Goal: Find specific page/section: Find specific page/section

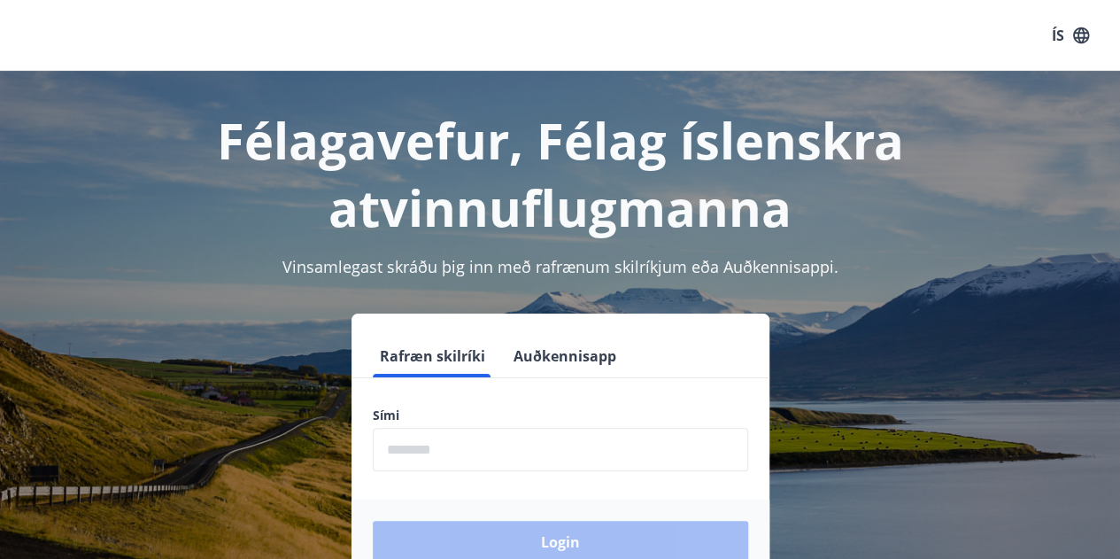
click at [473, 456] on input "phone" at bounding box center [560, 449] width 375 height 43
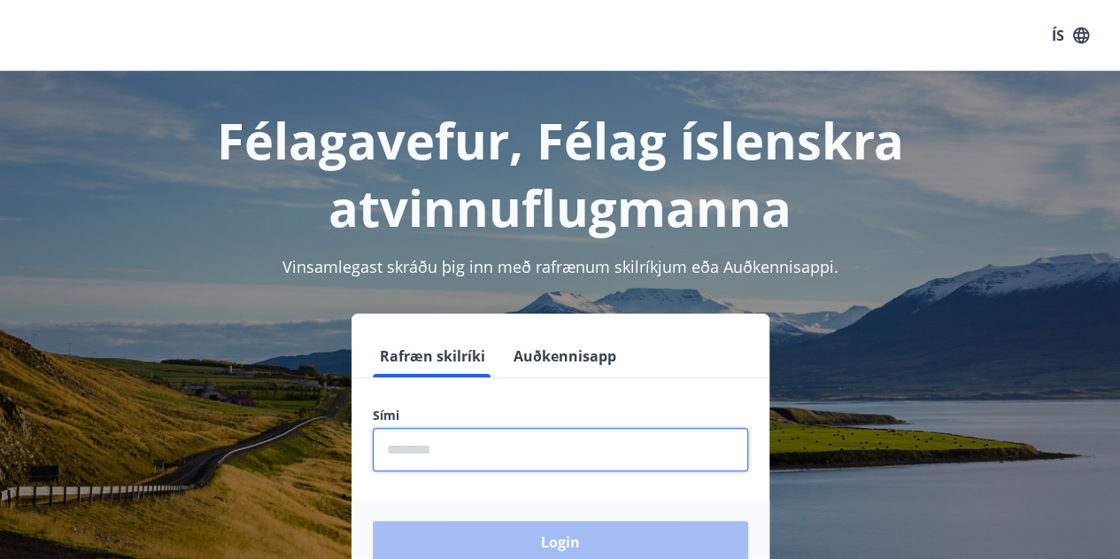
type input "********"
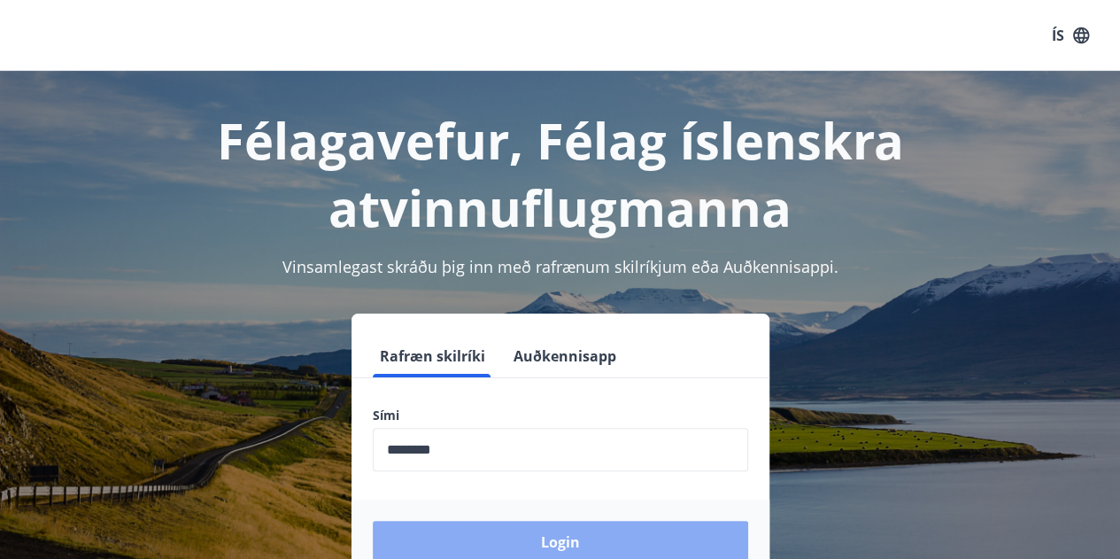
click at [553, 537] on button "Login" at bounding box center [560, 542] width 375 height 42
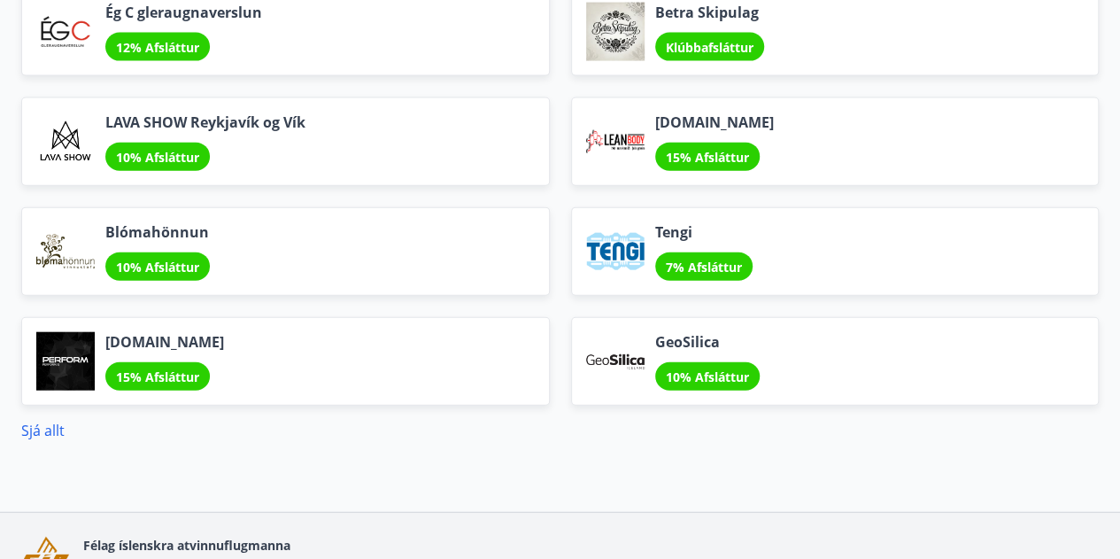
scroll to position [1981, 0]
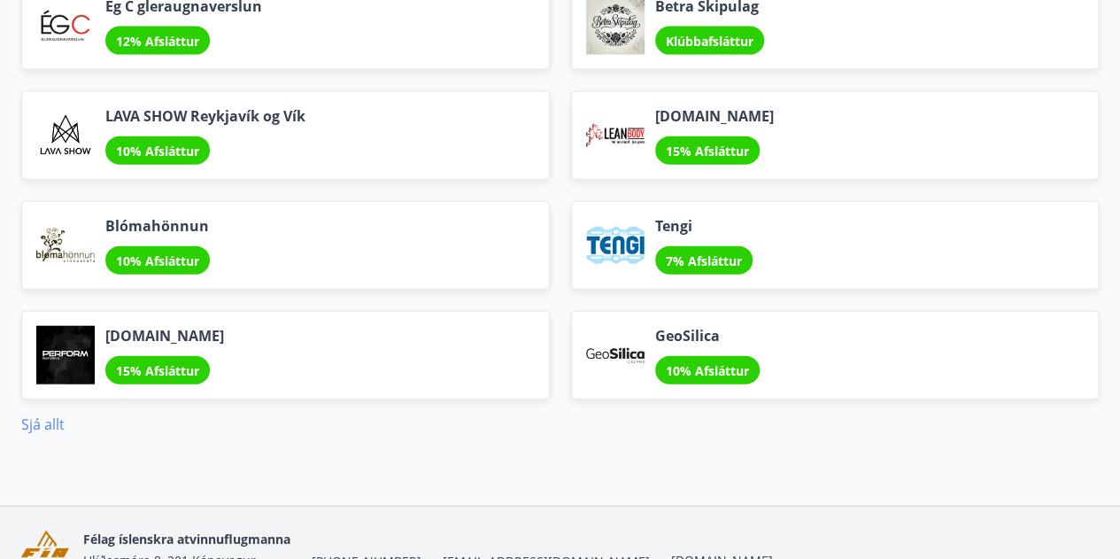
click at [50, 425] on link "Sjá allt" at bounding box center [42, 423] width 43 height 19
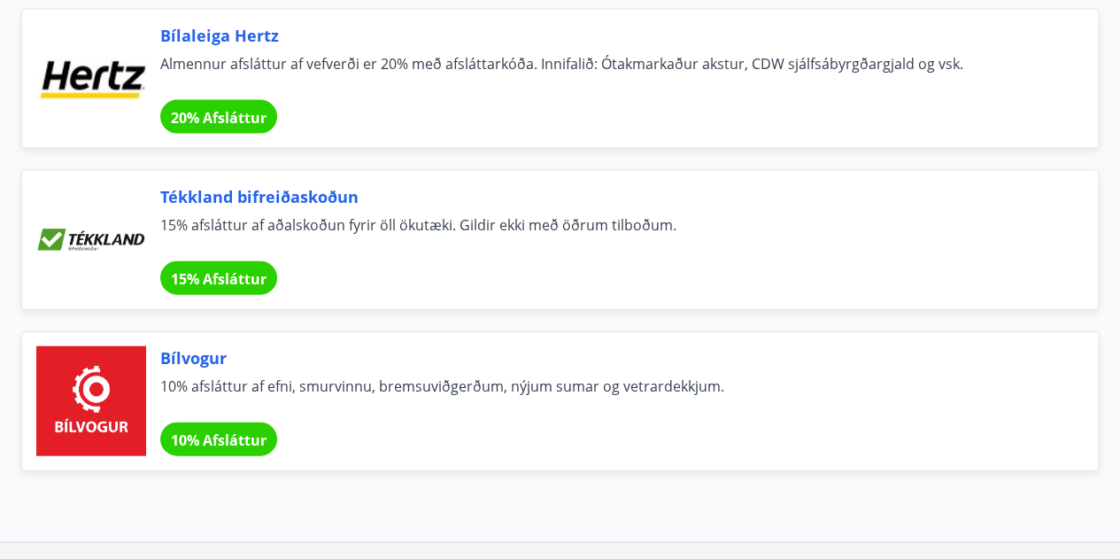
scroll to position [12012, 0]
